Goal: Check status: Check status

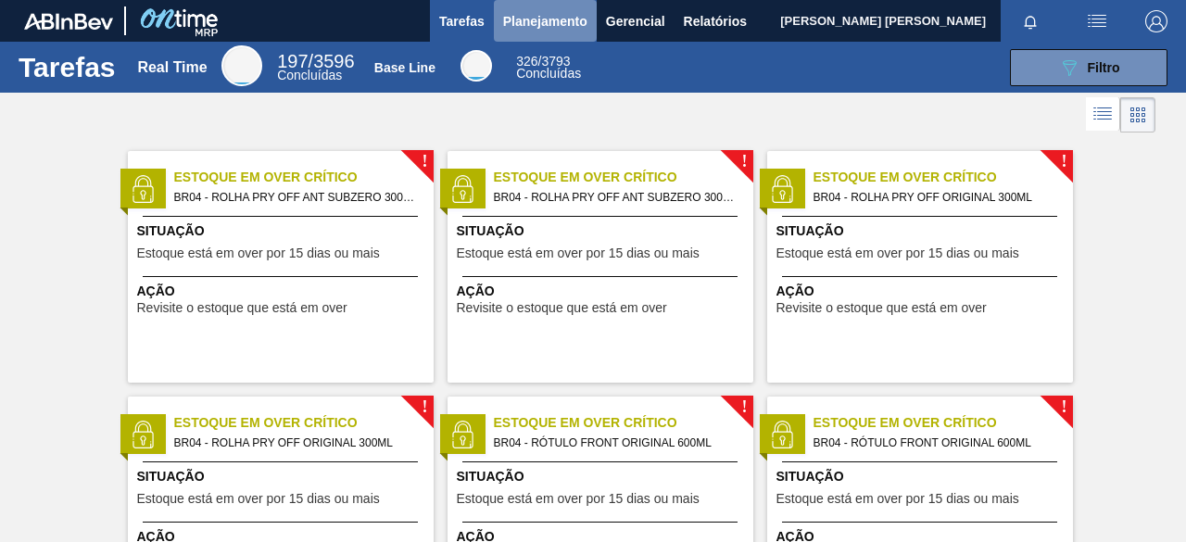
click at [550, 22] on span "Planejamento" at bounding box center [545, 21] width 84 height 22
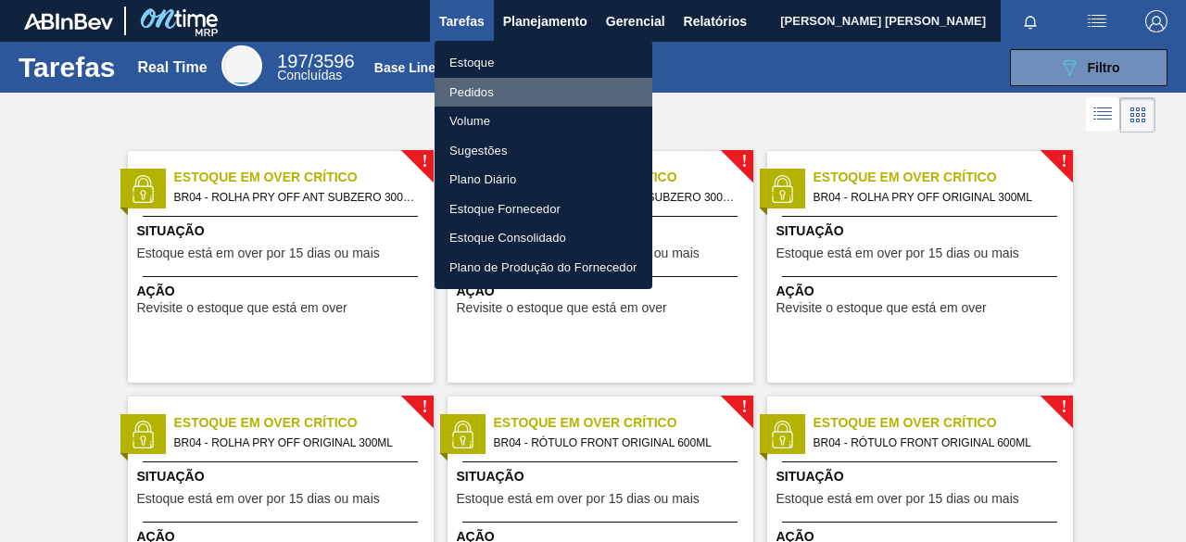
click at [485, 86] on li "Pedidos" at bounding box center [544, 93] width 218 height 30
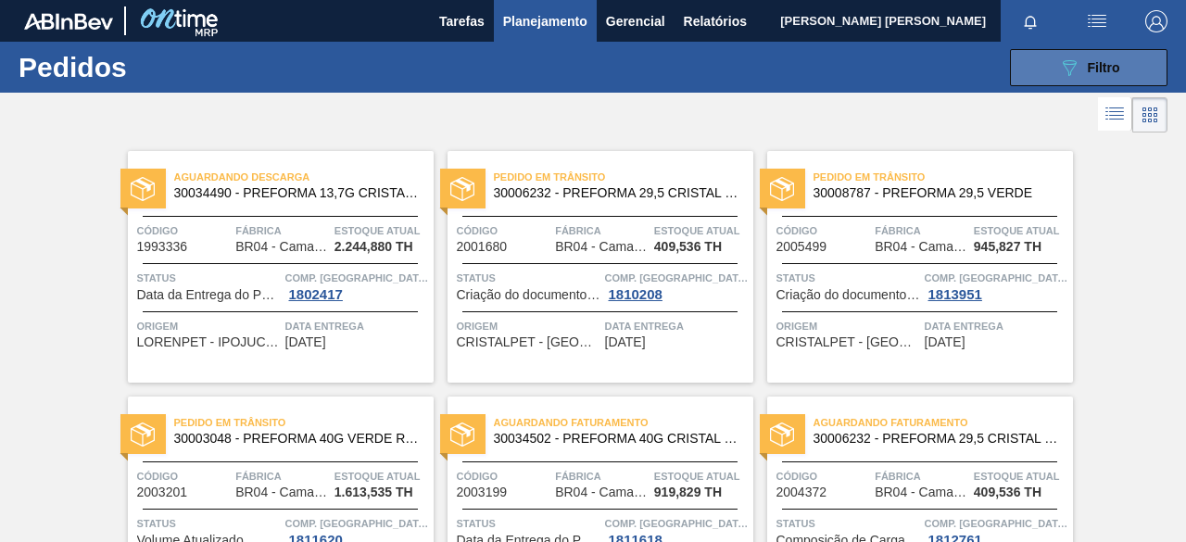
click at [1036, 71] on button "089F7B8B-B2A5-4AFE-B5C0-19BA573D28AC Filtro" at bounding box center [1089, 67] width 158 height 37
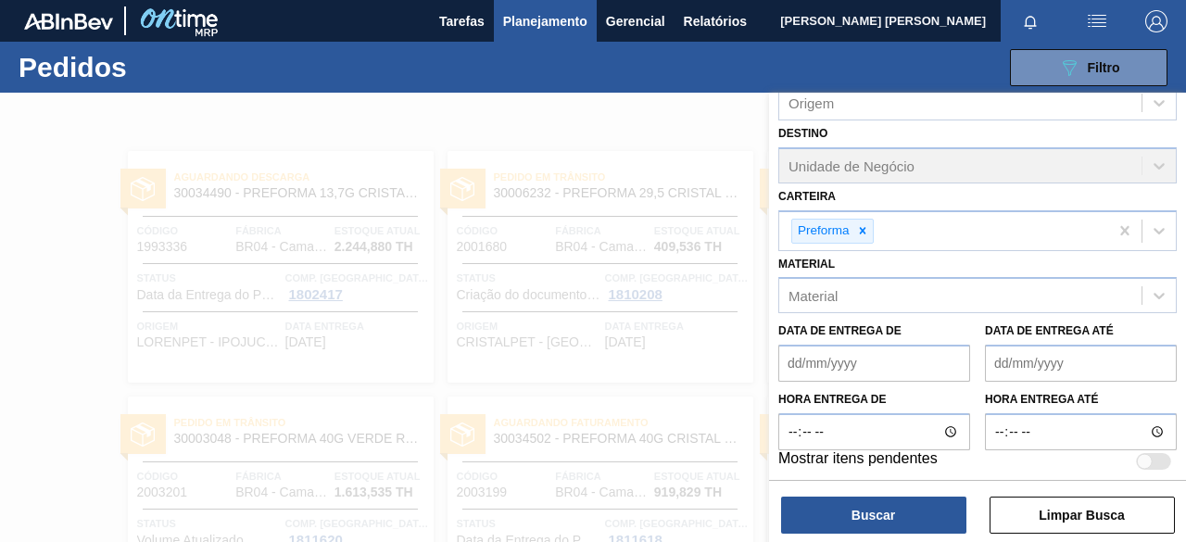
scroll to position [237, 0]
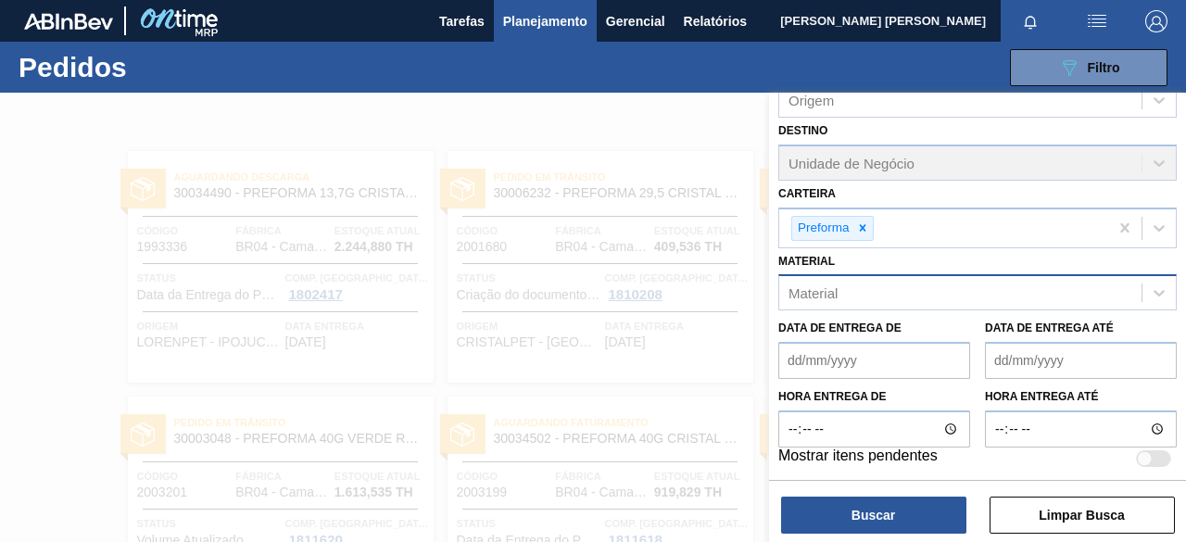
click at [821, 295] on div "Material" at bounding box center [813, 293] width 49 height 16
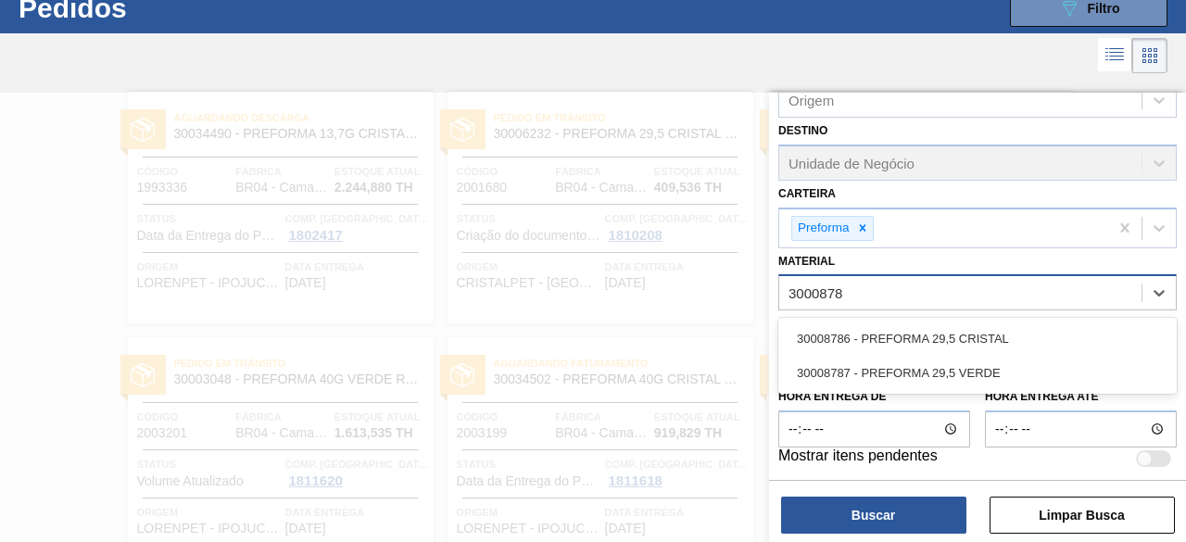
type input "30008787"
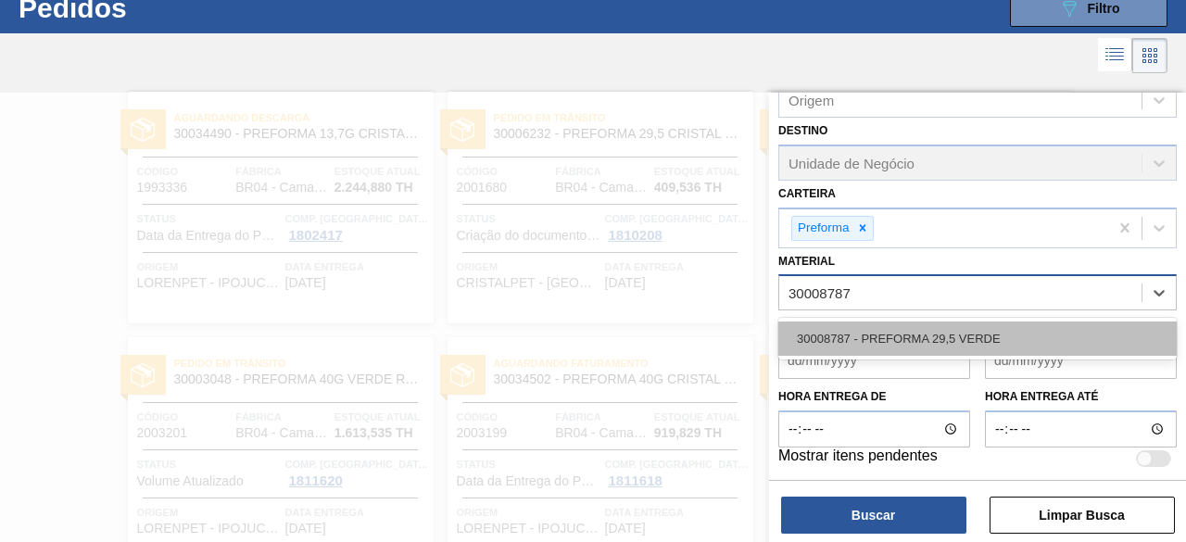
click at [859, 333] on div "30008787 - PREFORMA 29,5 VERDE" at bounding box center [977, 339] width 398 height 34
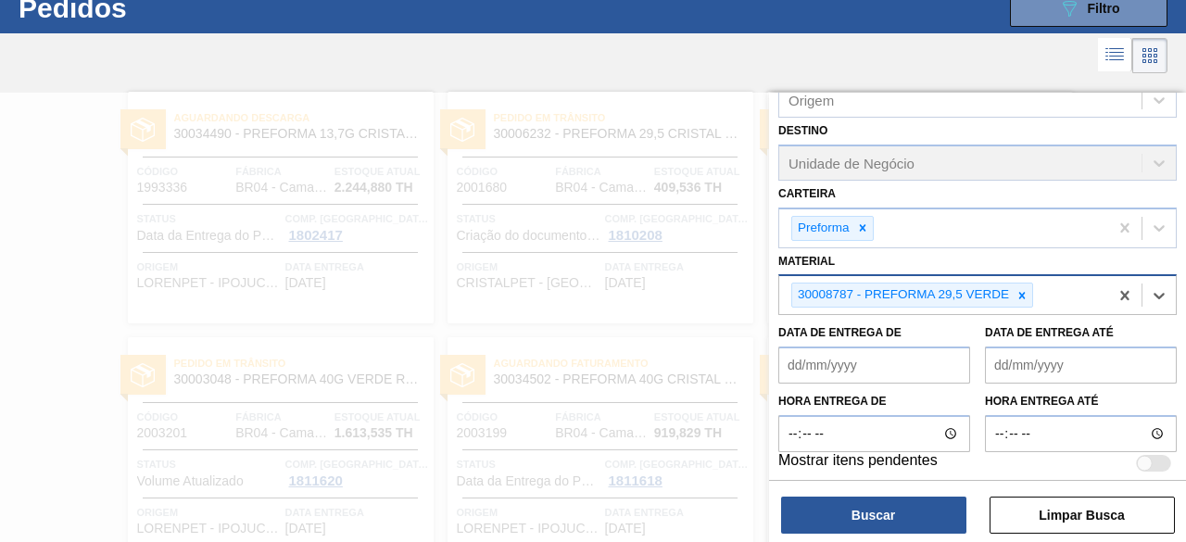
click at [888, 540] on div "Código Pedido Portal Códido PO SAP Etapa Etapa Origem Origem Destino Unidade de…" at bounding box center [977, 319] width 417 height 453
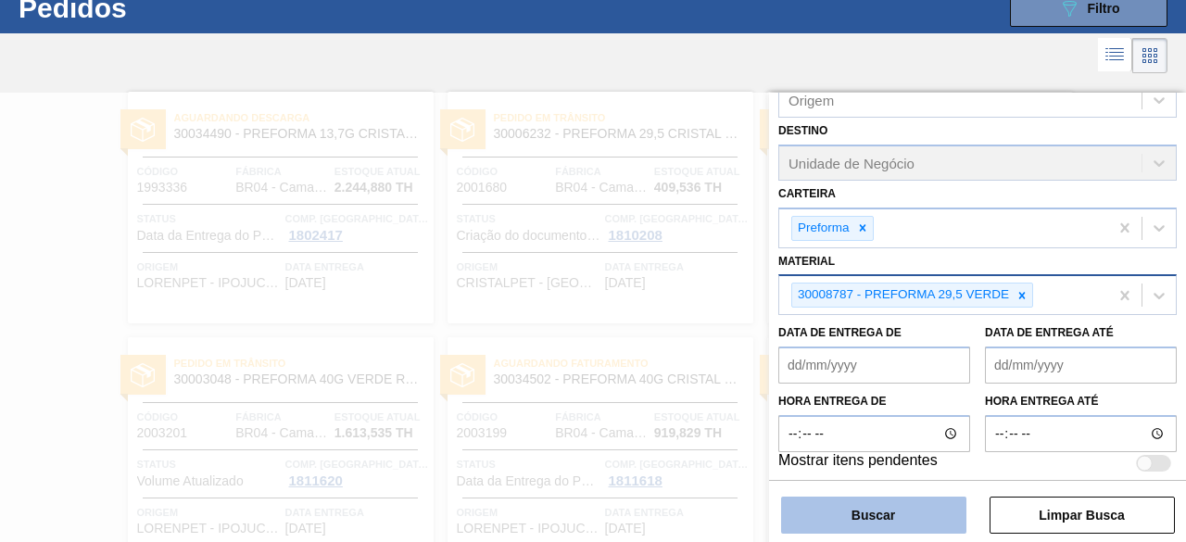
click at [884, 518] on button "Buscar" at bounding box center [873, 515] width 185 height 37
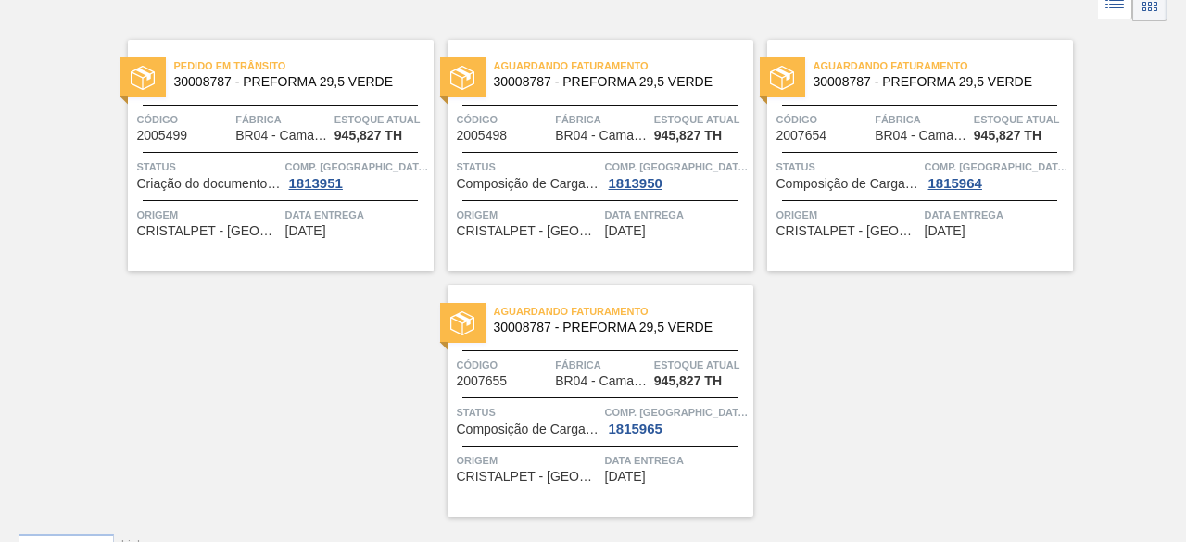
scroll to position [152, 0]
